Goal: Navigation & Orientation: Find specific page/section

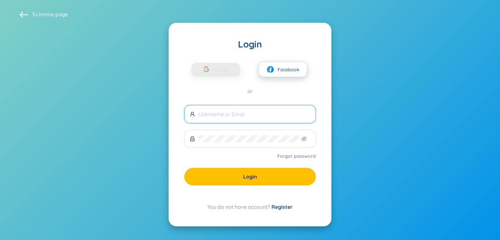
drag, startPoint x: 0, startPoint y: 0, endPoint x: 285, endPoint y: 69, distance: 293.2
click at [285, 69] on span "Facebook" at bounding box center [289, 69] width 22 height 7
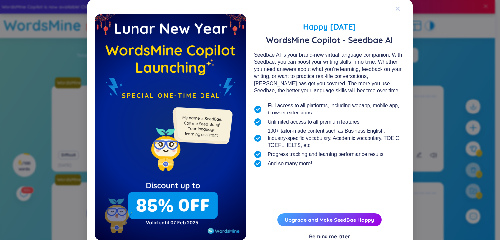
click at [397, 6] on icon "Close" at bounding box center [397, 8] width 5 height 5
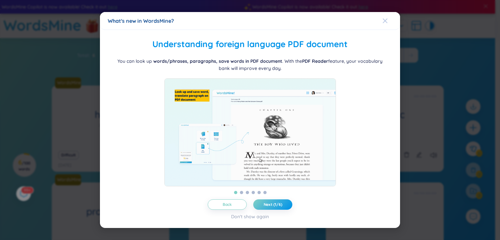
click at [383, 18] on icon "Close" at bounding box center [385, 20] width 5 height 5
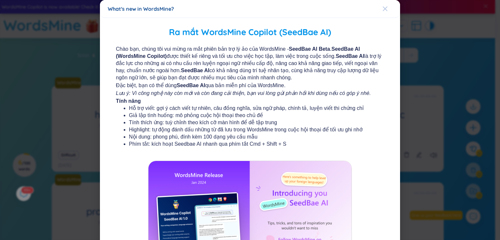
click at [383, 8] on icon "Close" at bounding box center [385, 9] width 5 height 5
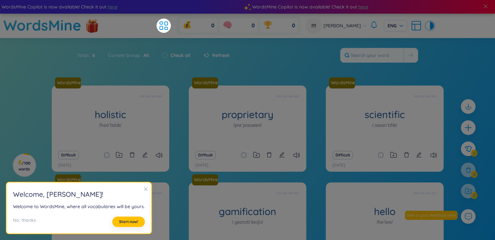
click at [181, 120] on div "WordsMine holistic /həʊˈlɪstɪk/ Toàn diện Eg: The holistic approach to healthca…" at bounding box center [248, 181] width 392 height 191
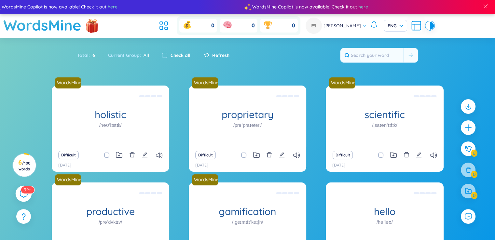
click at [26, 194] on icon at bounding box center [24, 194] width 8 height 8
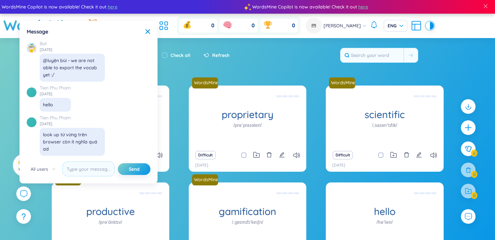
scroll to position [7497, 0]
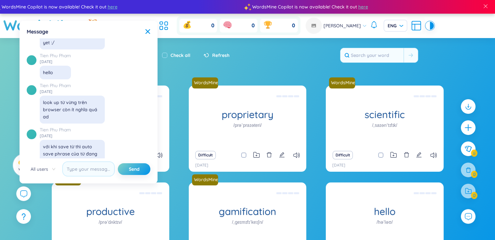
click at [258, 47] on div "Total : 6 Current Group : All Check all Refresh" at bounding box center [248, 59] width 406 height 28
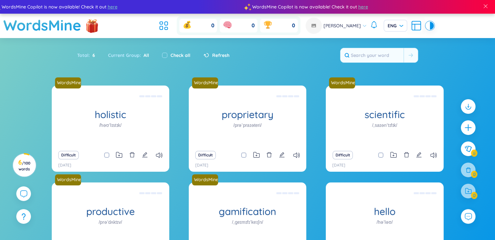
scroll to position [7498, 0]
